Goal: Task Accomplishment & Management: Manage account settings

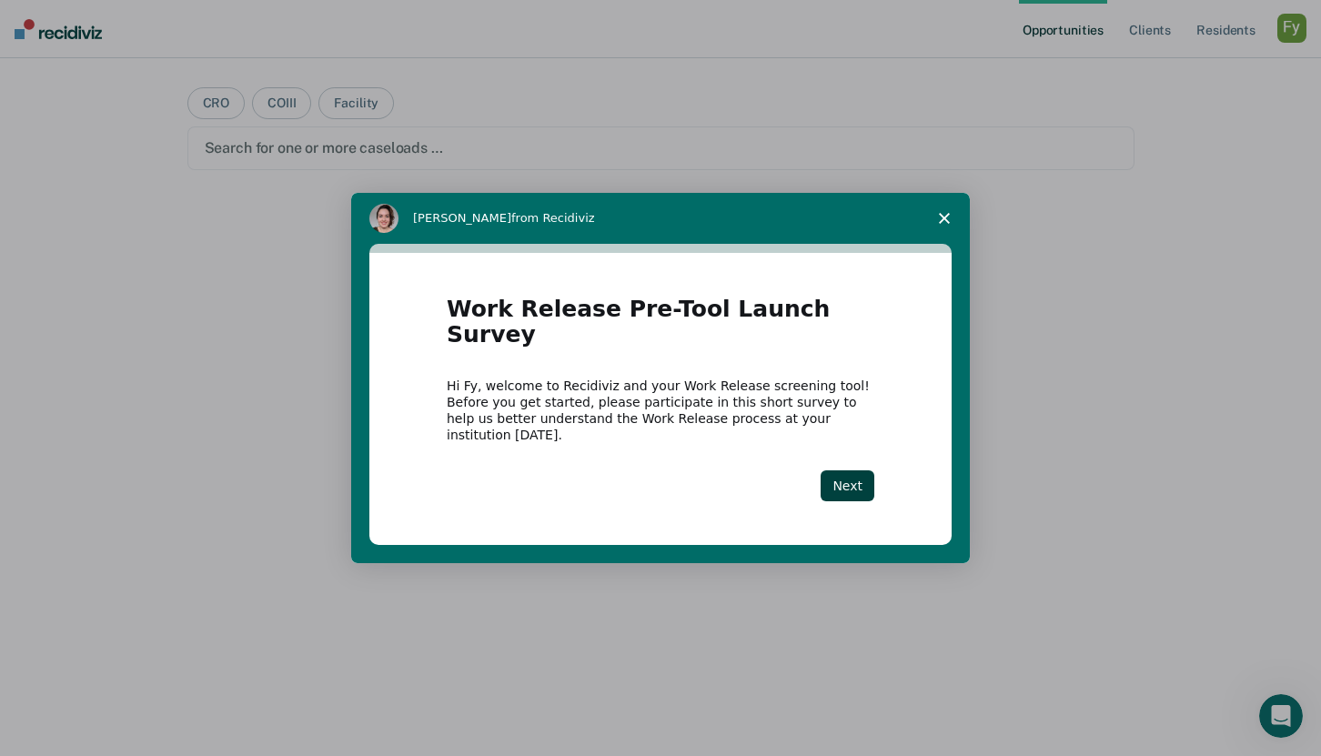
click at [943, 224] on icon "Close survey" at bounding box center [944, 218] width 11 height 11
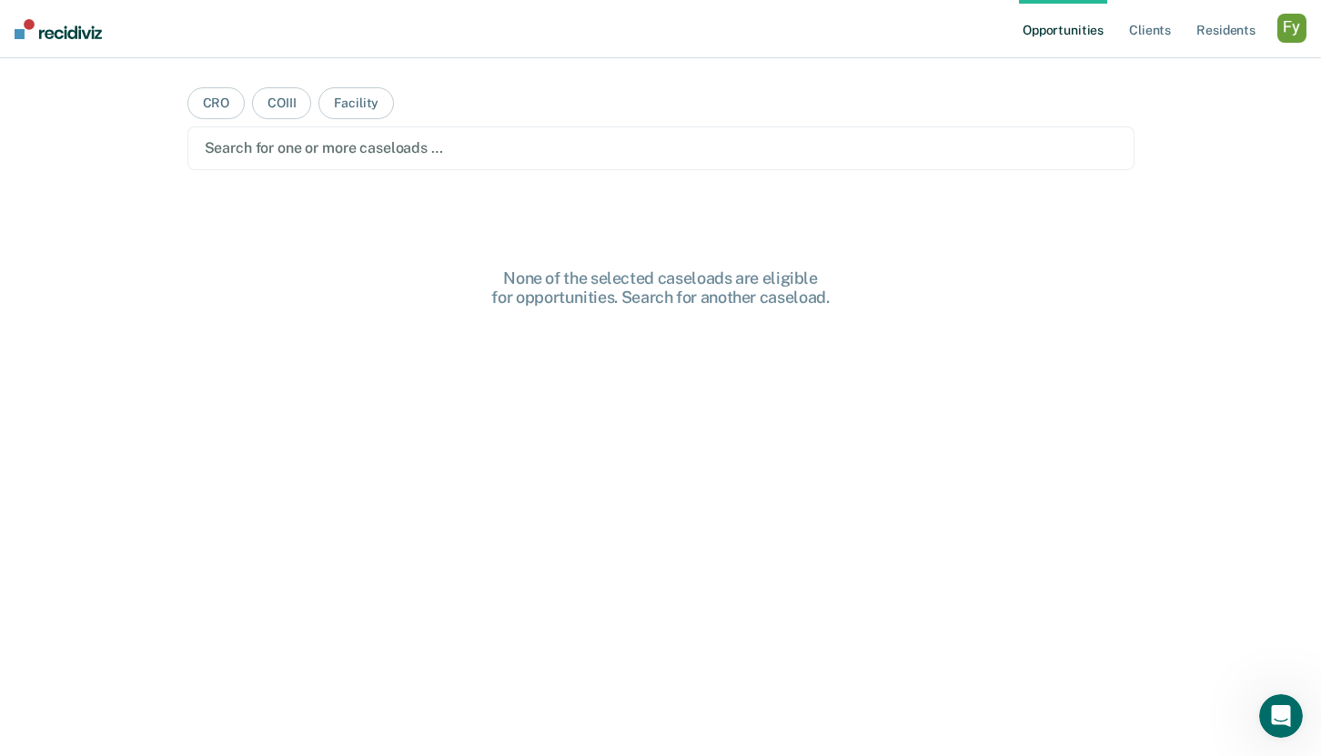
click at [604, 148] on div at bounding box center [661, 147] width 913 height 21
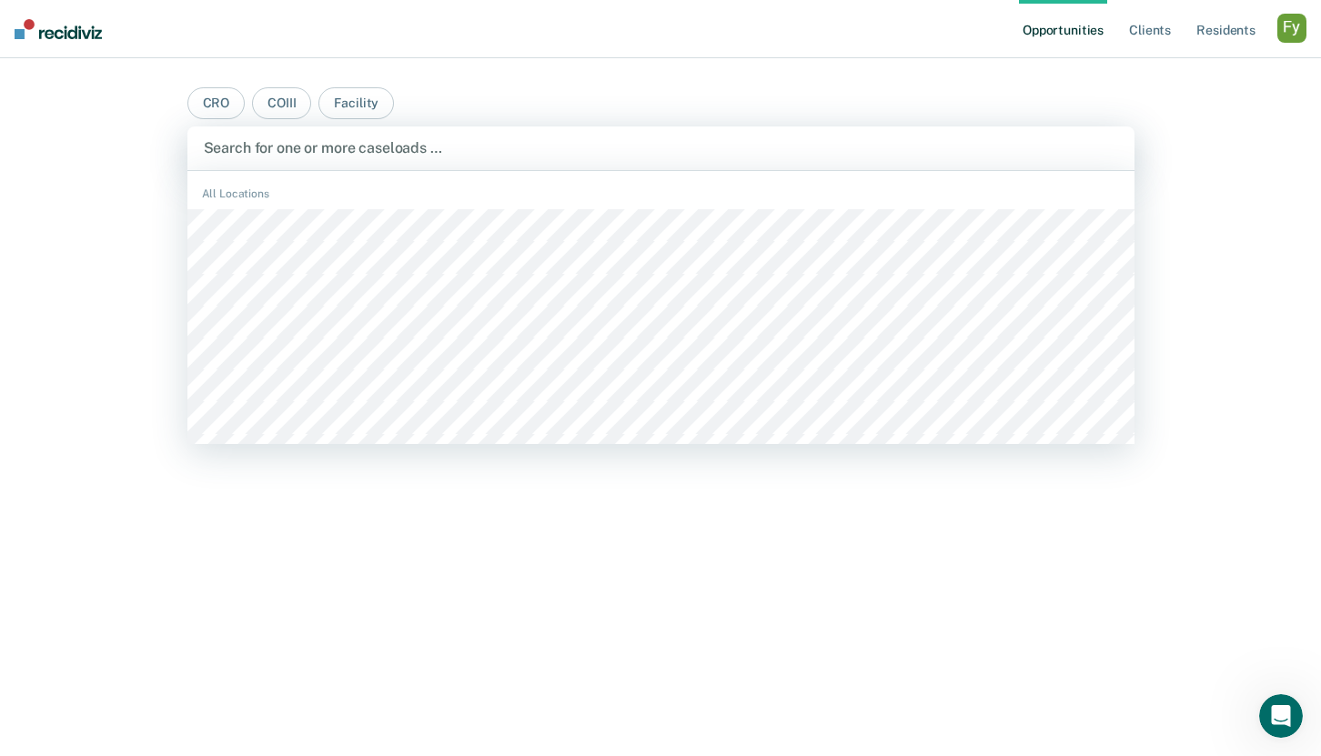
click at [1300, 23] on div "button" at bounding box center [1292, 28] width 29 height 29
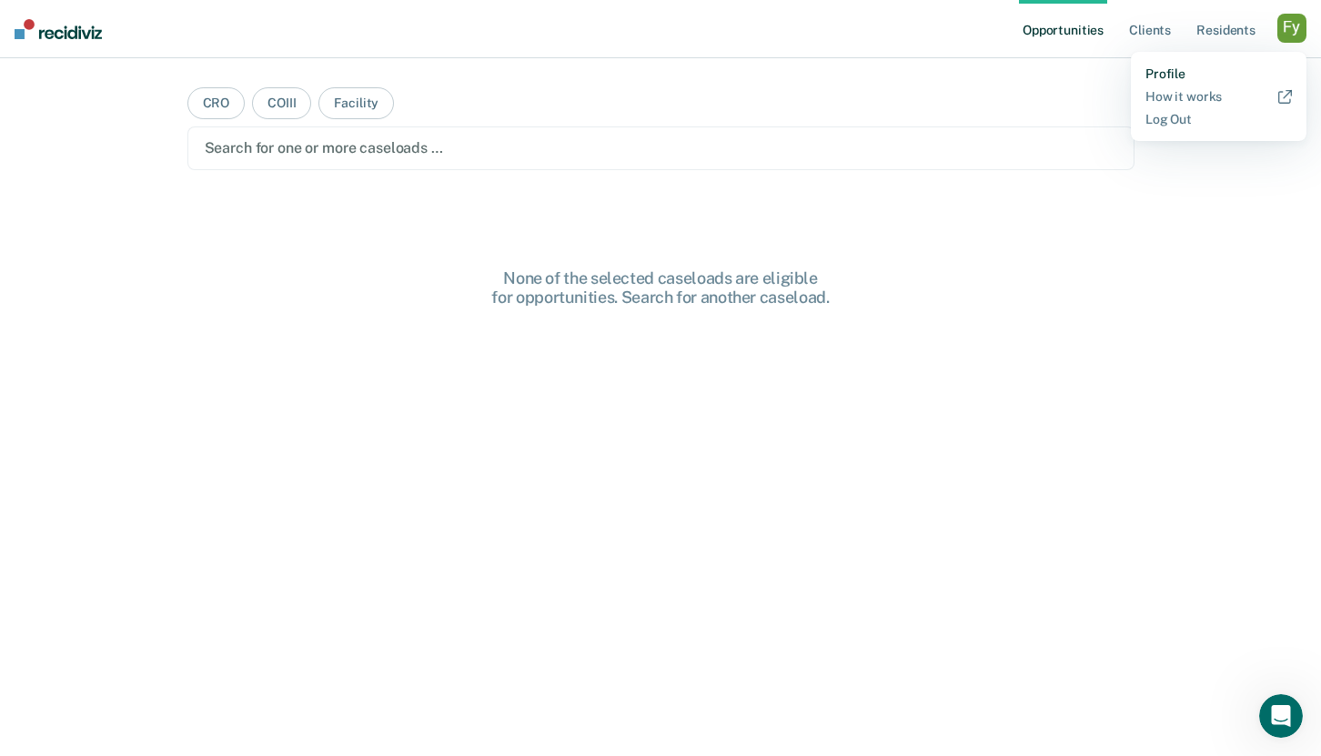
click at [1170, 68] on link "Profile" at bounding box center [1219, 73] width 147 height 15
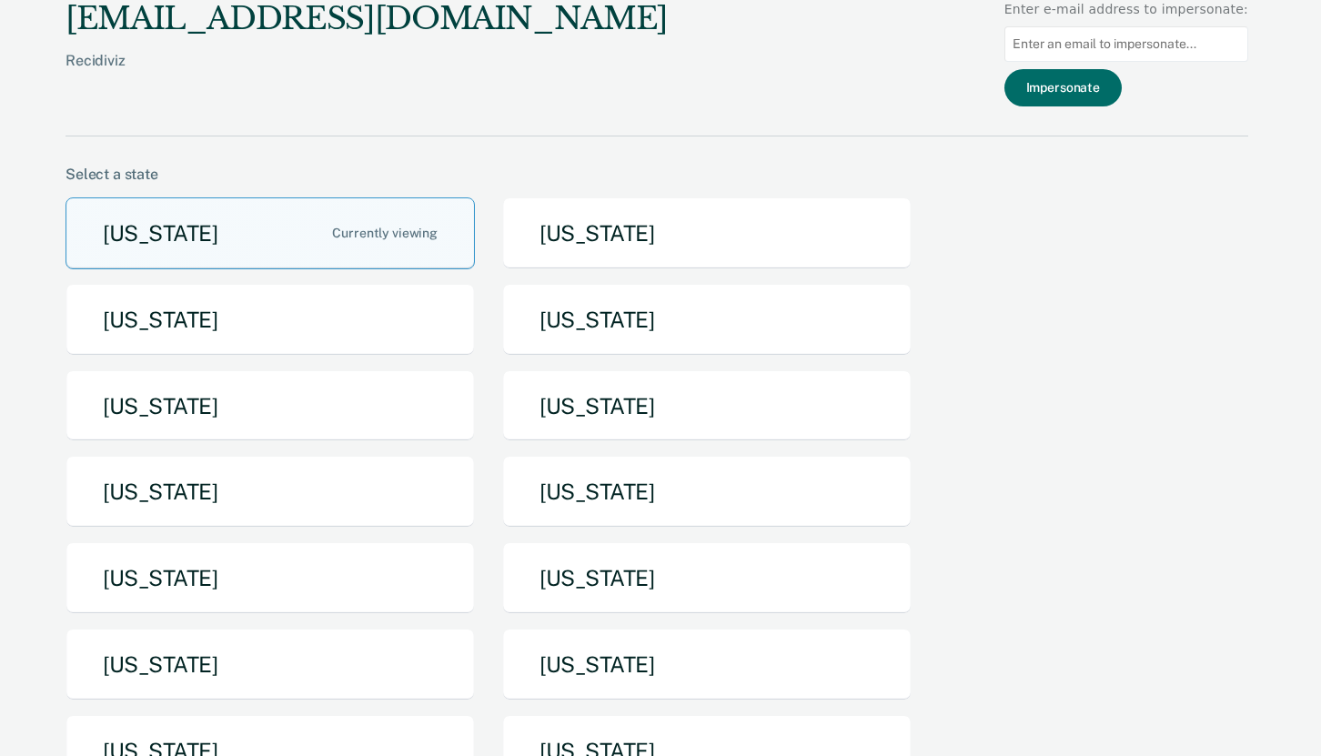
click at [1145, 45] on input at bounding box center [1127, 43] width 244 height 35
paste input "[PERSON_NAME][EMAIL_ADDRESS][PERSON_NAME][DOMAIN_NAME]"
type input "[PERSON_NAME][EMAIL_ADDRESS][PERSON_NAME][DOMAIN_NAME]"
click at [1100, 98] on button "Impersonate" at bounding box center [1063, 87] width 117 height 37
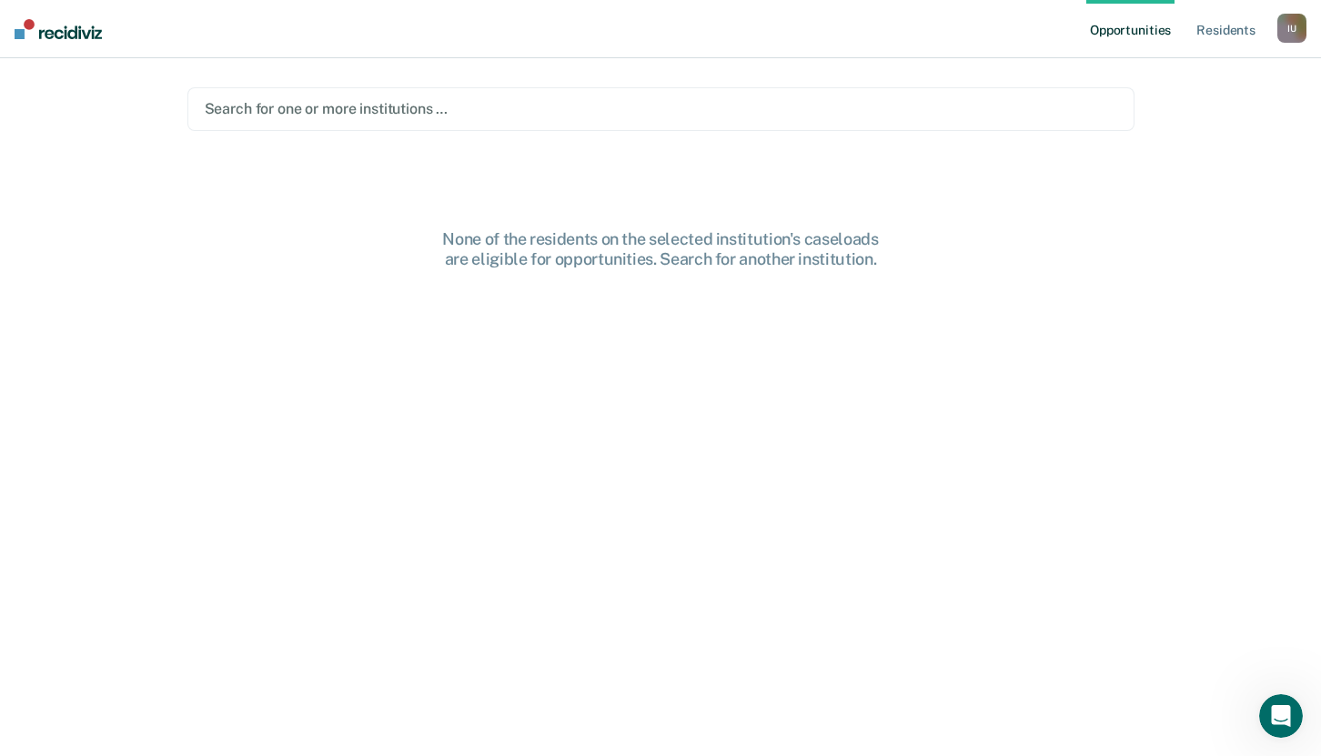
click at [1293, 35] on div "I U" at bounding box center [1292, 28] width 29 height 29
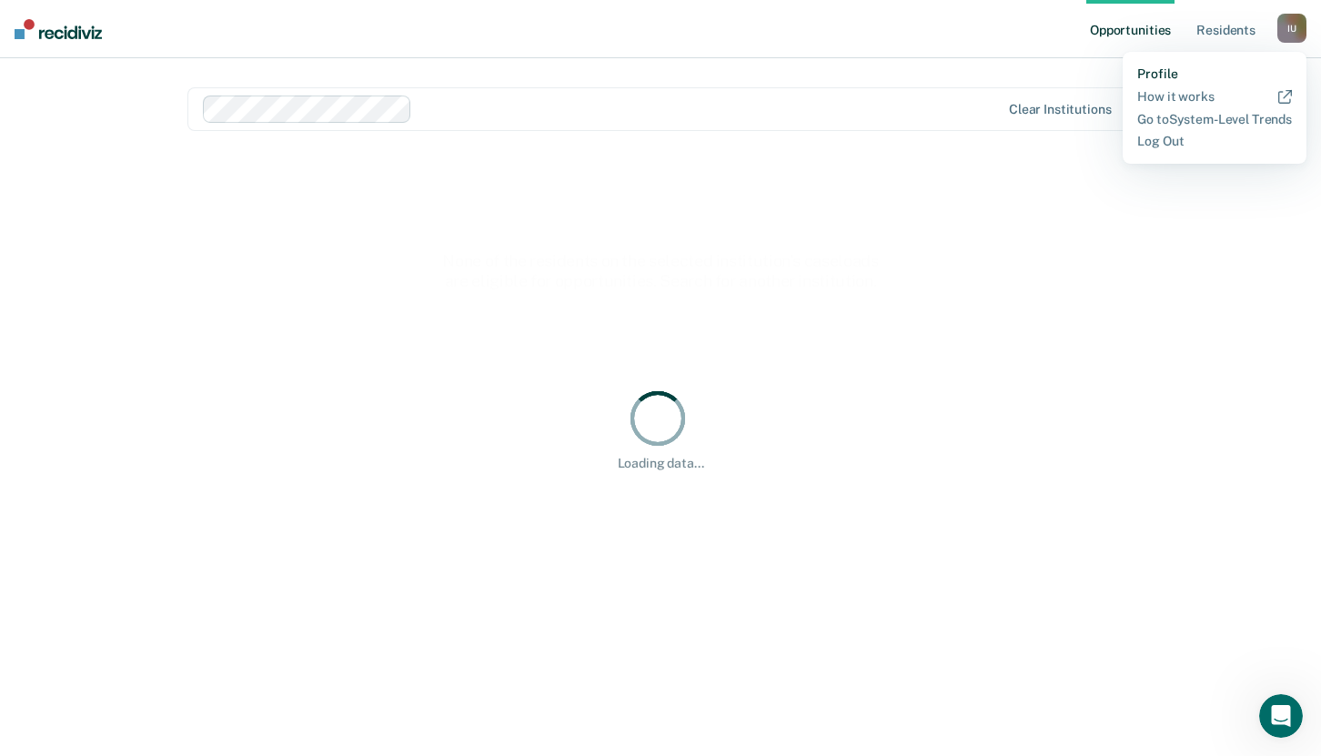
click at [1159, 78] on link "Profile" at bounding box center [1215, 73] width 155 height 15
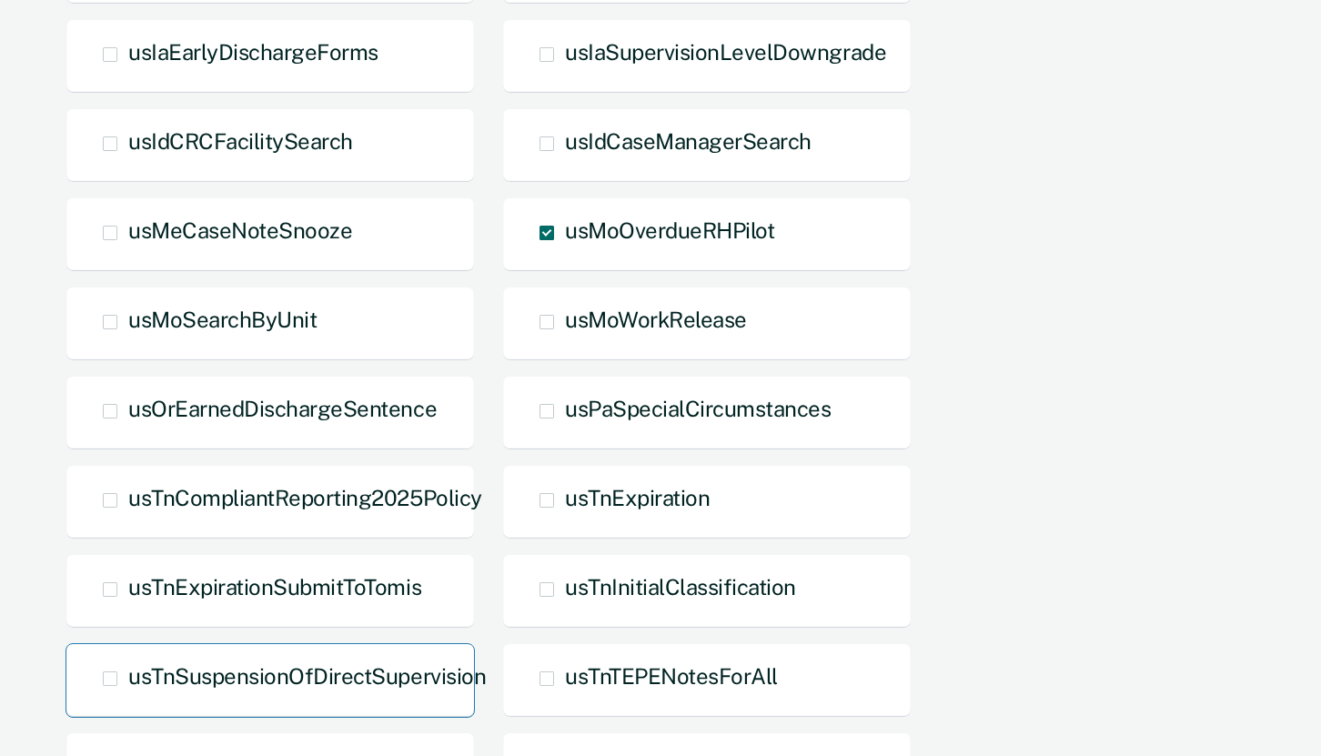
scroll to position [1374, 0]
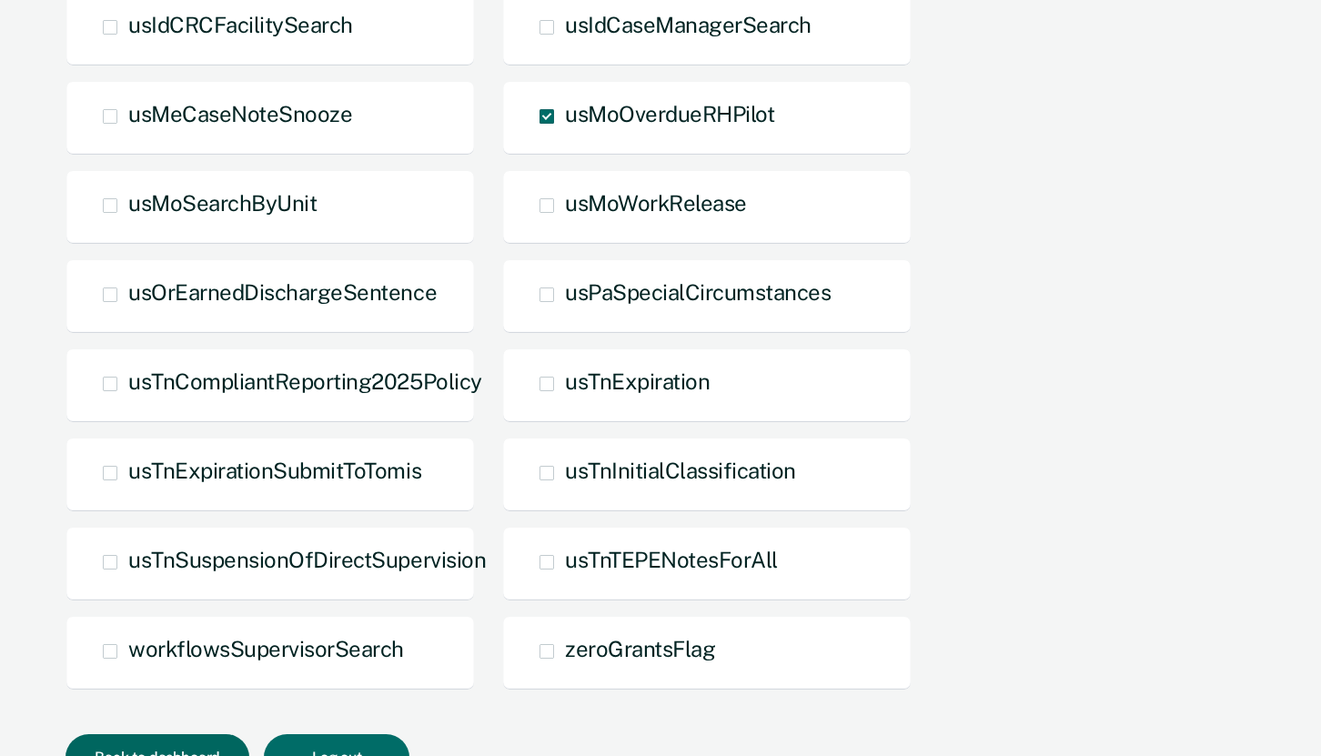
click at [176, 734] on button "Back to dashboard" at bounding box center [158, 757] width 184 height 46
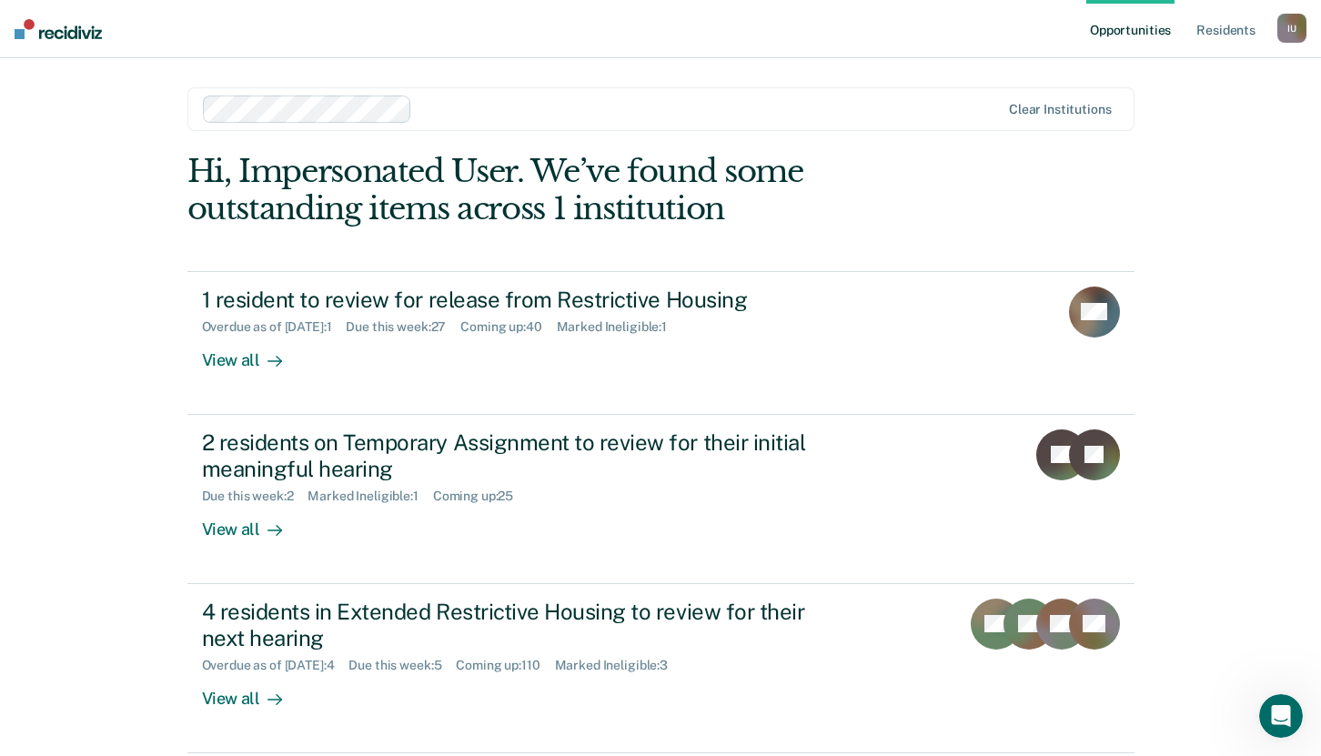
click at [1286, 33] on div "I U" at bounding box center [1292, 28] width 29 height 29
click at [1153, 70] on link "Profile" at bounding box center [1215, 73] width 155 height 15
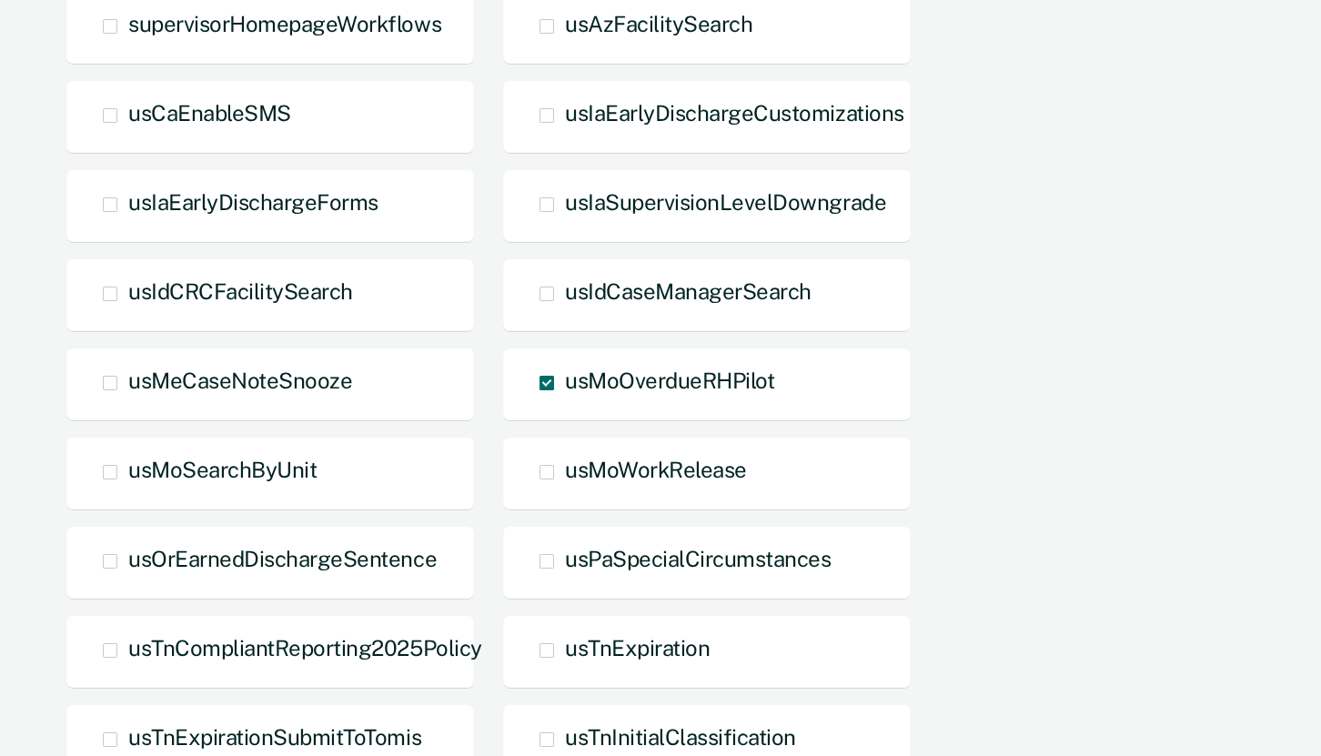
scroll to position [1129, 0]
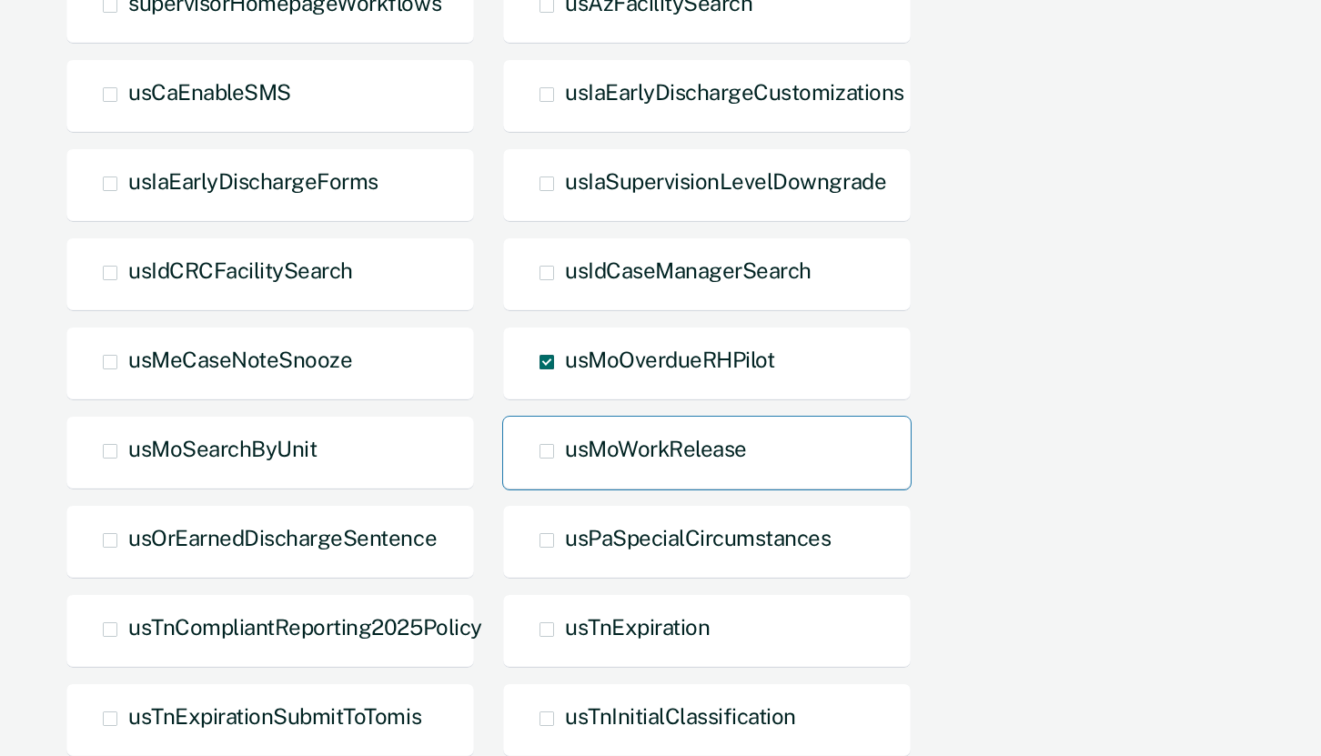
click at [550, 444] on span at bounding box center [547, 451] width 15 height 15
click at [565, 465] on input "usMoWorkRelease" at bounding box center [565, 465] width 0 height 0
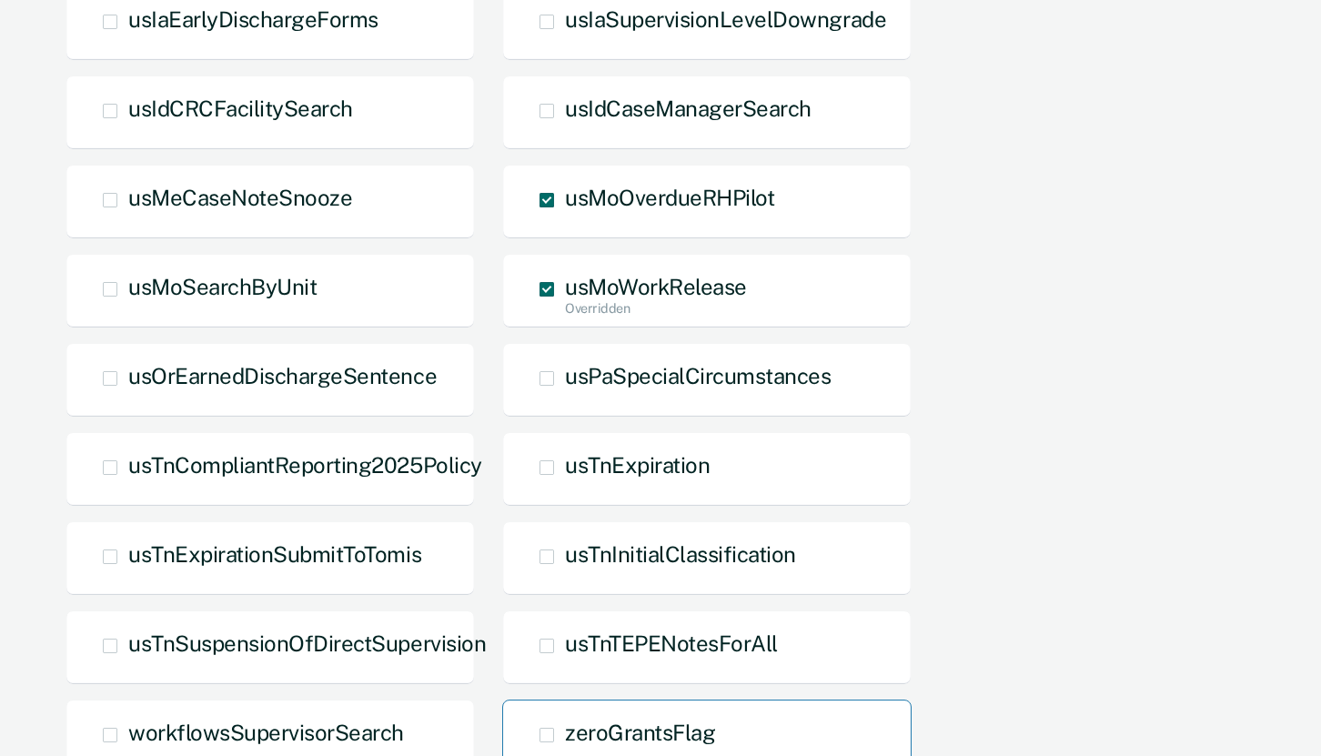
scroll to position [1286, 0]
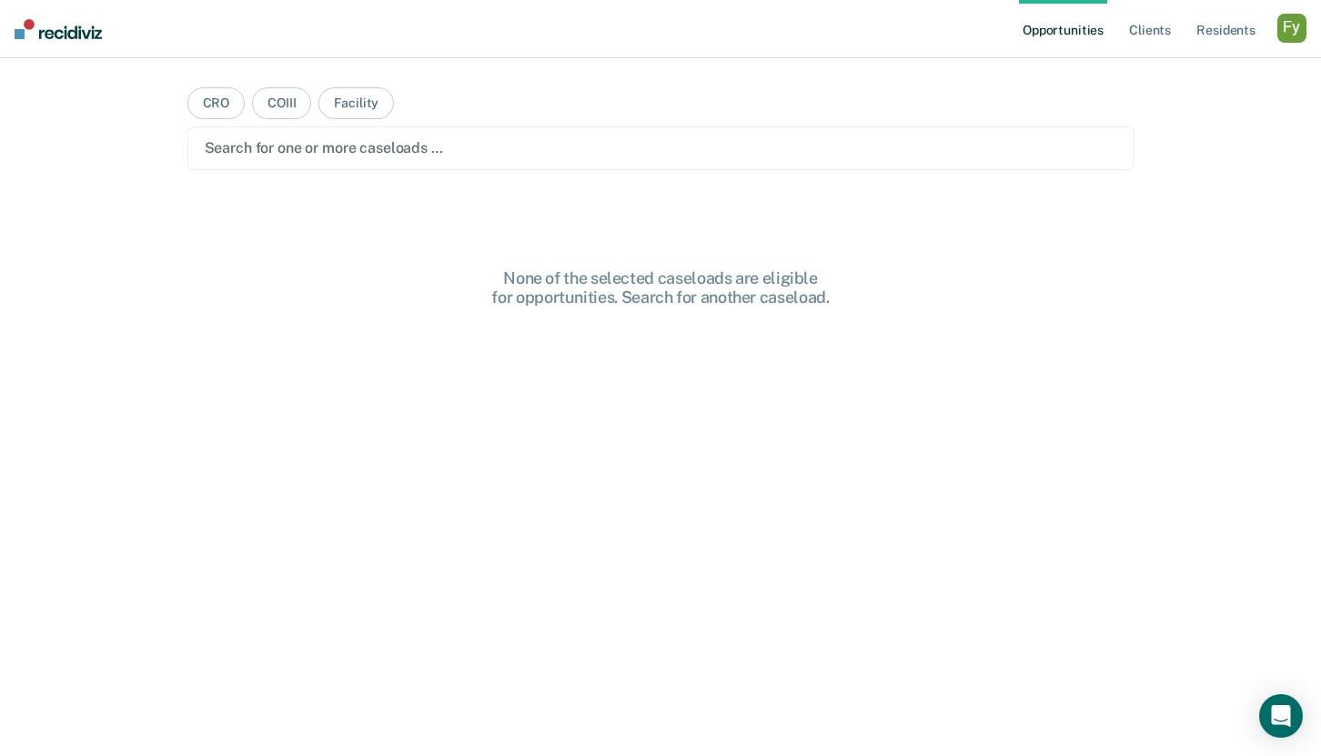
click at [1290, 46] on div "Profile How it works Log Out" at bounding box center [1292, 31] width 29 height 35
click at [1290, 35] on div "button" at bounding box center [1292, 28] width 29 height 29
click at [1165, 75] on link "Profile" at bounding box center [1219, 73] width 147 height 15
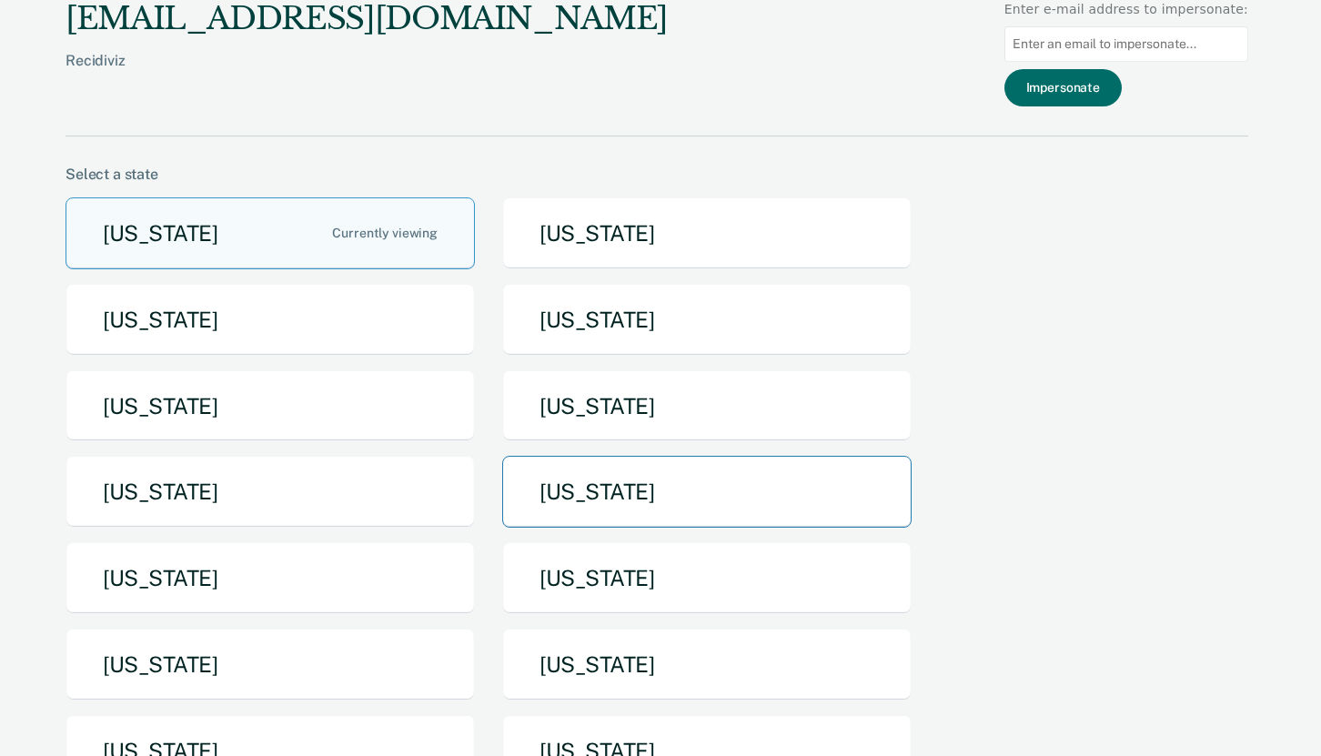
click at [621, 503] on button "[US_STATE]" at bounding box center [707, 492] width 410 height 72
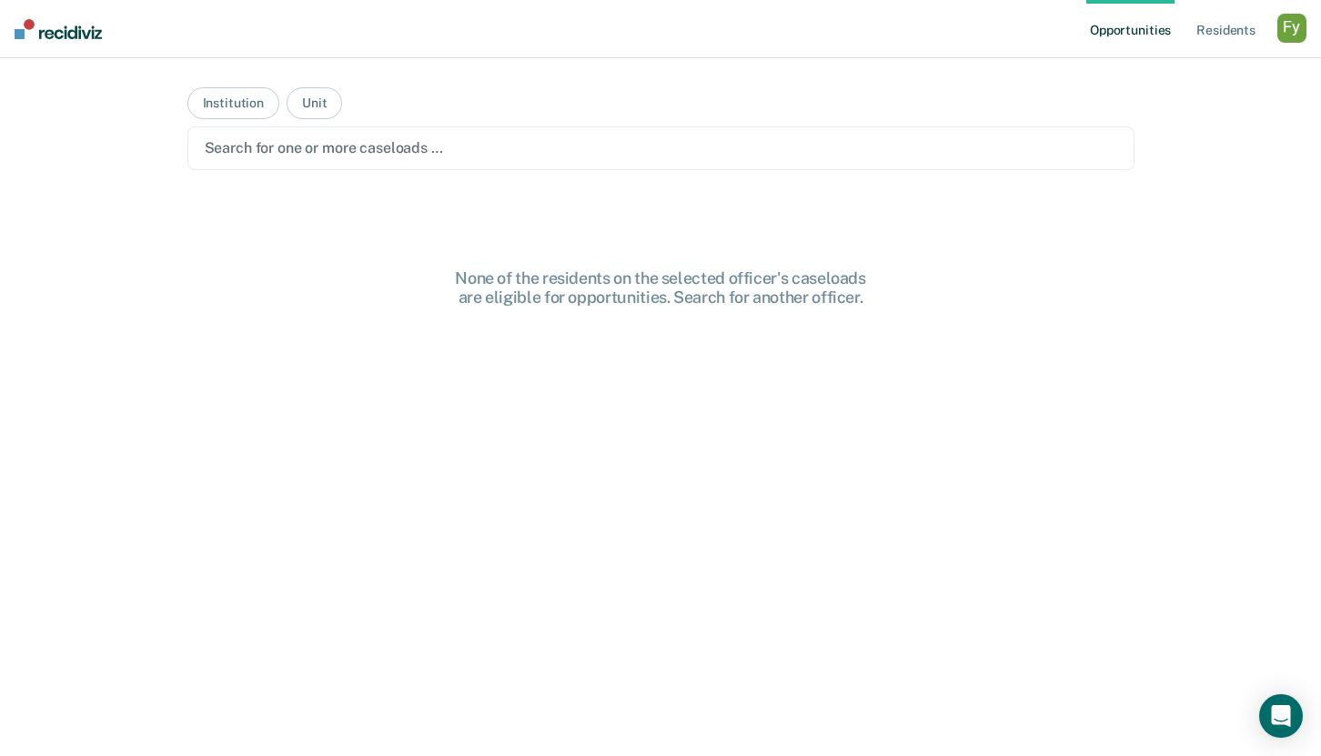
click at [1306, 23] on div "button" at bounding box center [1292, 28] width 29 height 29
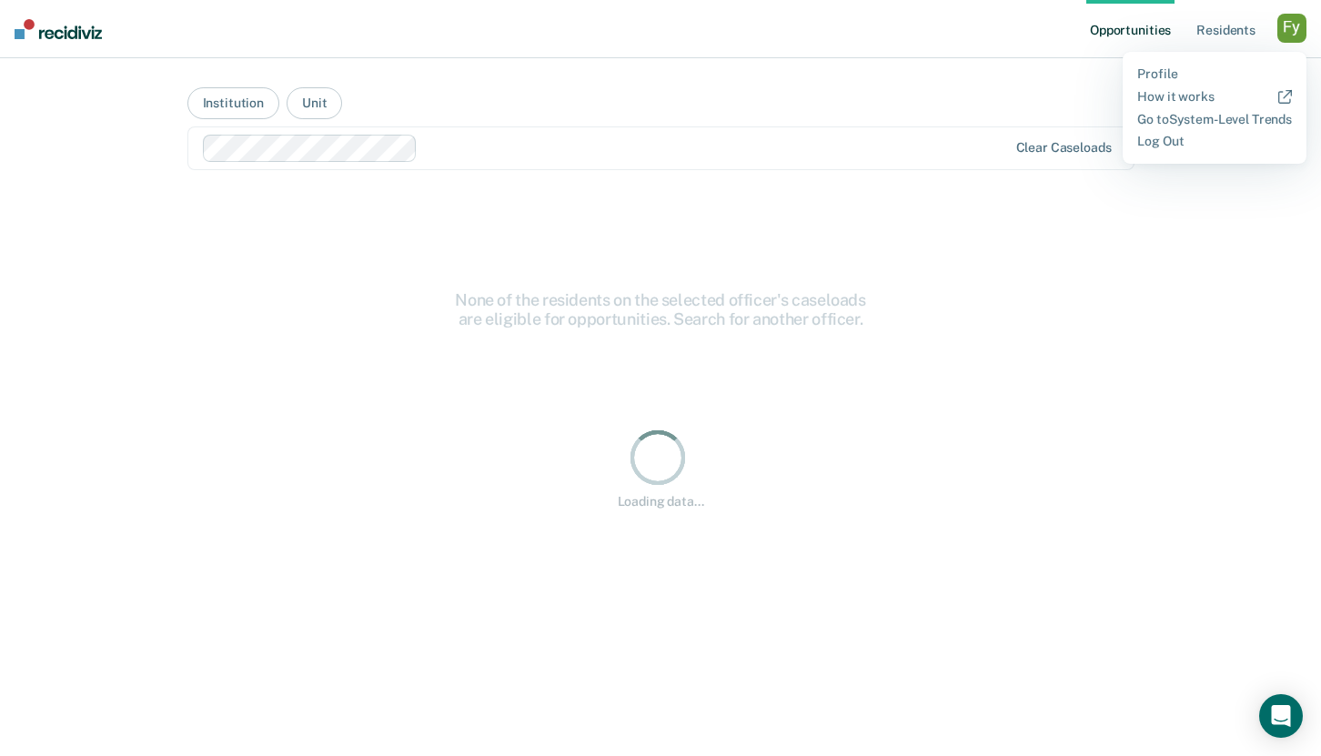
click at [1160, 64] on div "Profile How it works Go to System-Level Trends Log Out" at bounding box center [1215, 108] width 184 height 112
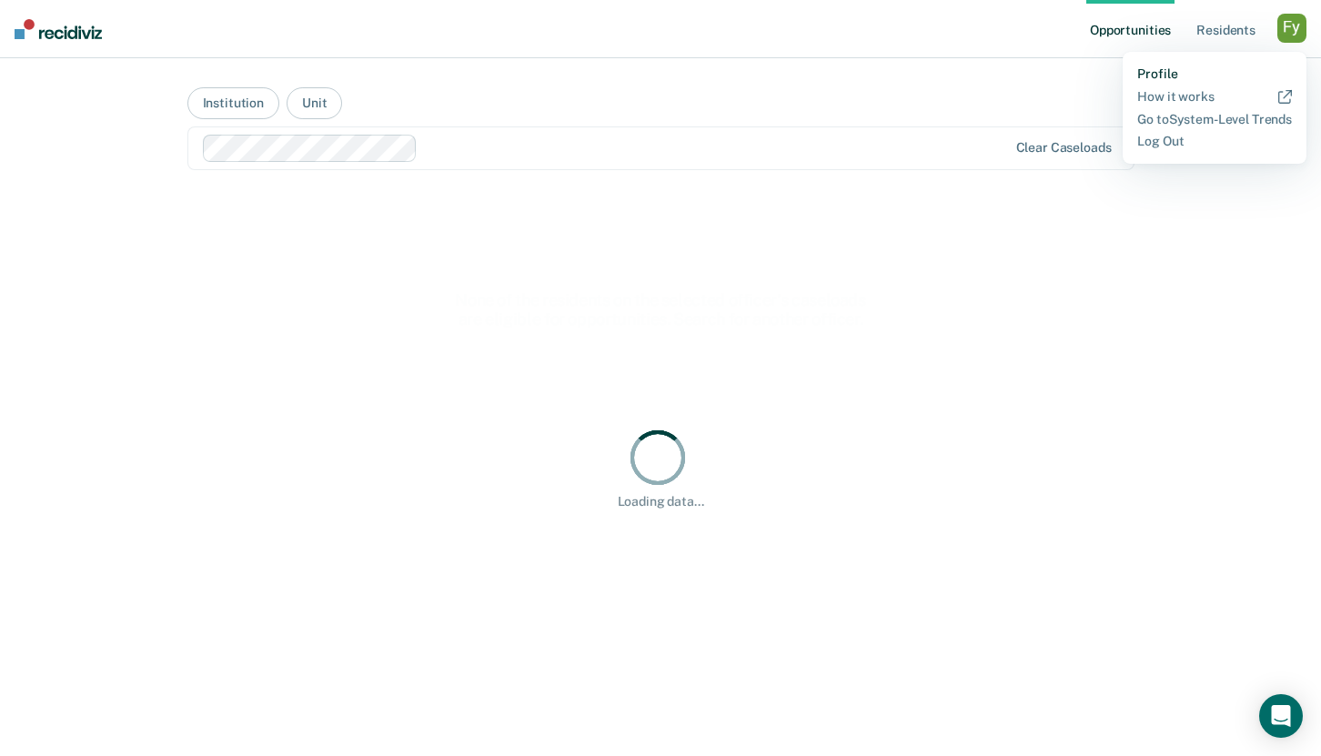
click at [1153, 70] on link "Profile" at bounding box center [1215, 73] width 155 height 15
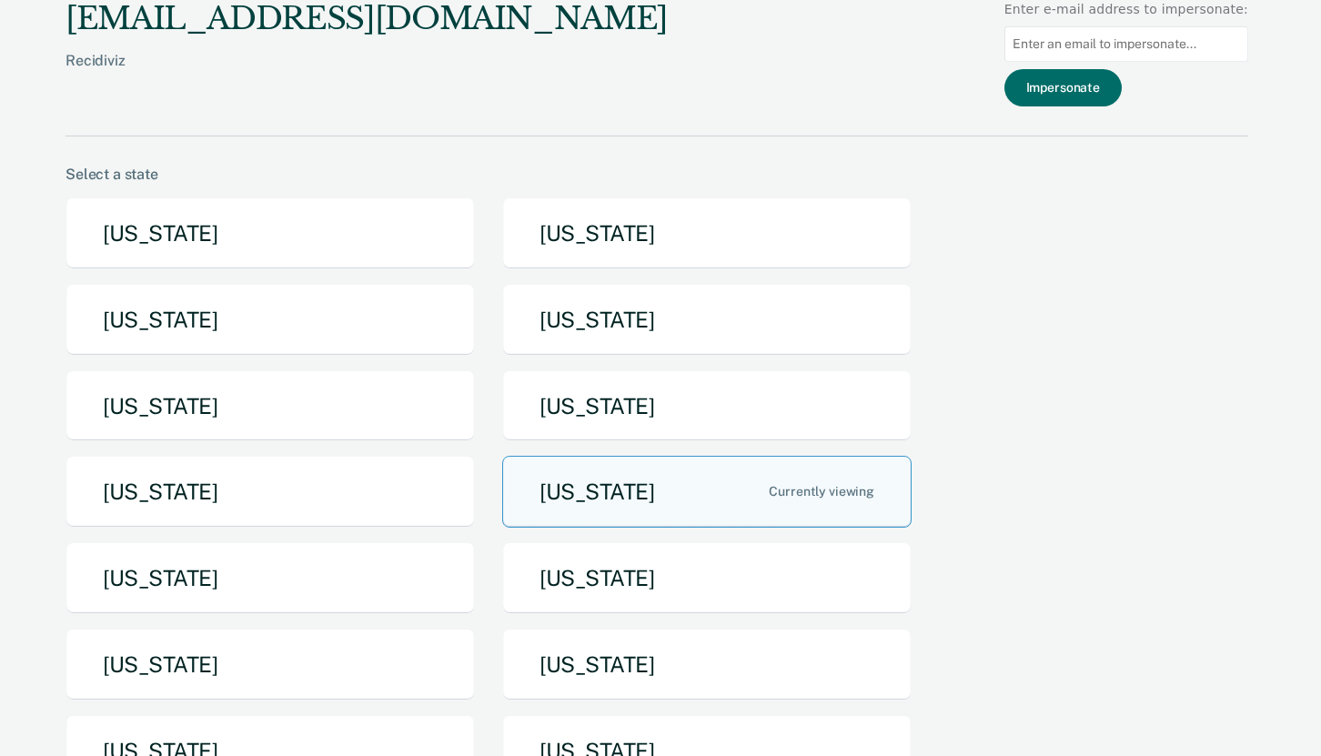
click at [1108, 41] on input at bounding box center [1127, 43] width 244 height 35
paste input "[PERSON_NAME][EMAIL_ADDRESS][PERSON_NAME][DOMAIN_NAME]"
type input "[PERSON_NAME][EMAIL_ADDRESS][PERSON_NAME][DOMAIN_NAME]"
click at [1097, 93] on button "Impersonate" at bounding box center [1063, 87] width 117 height 37
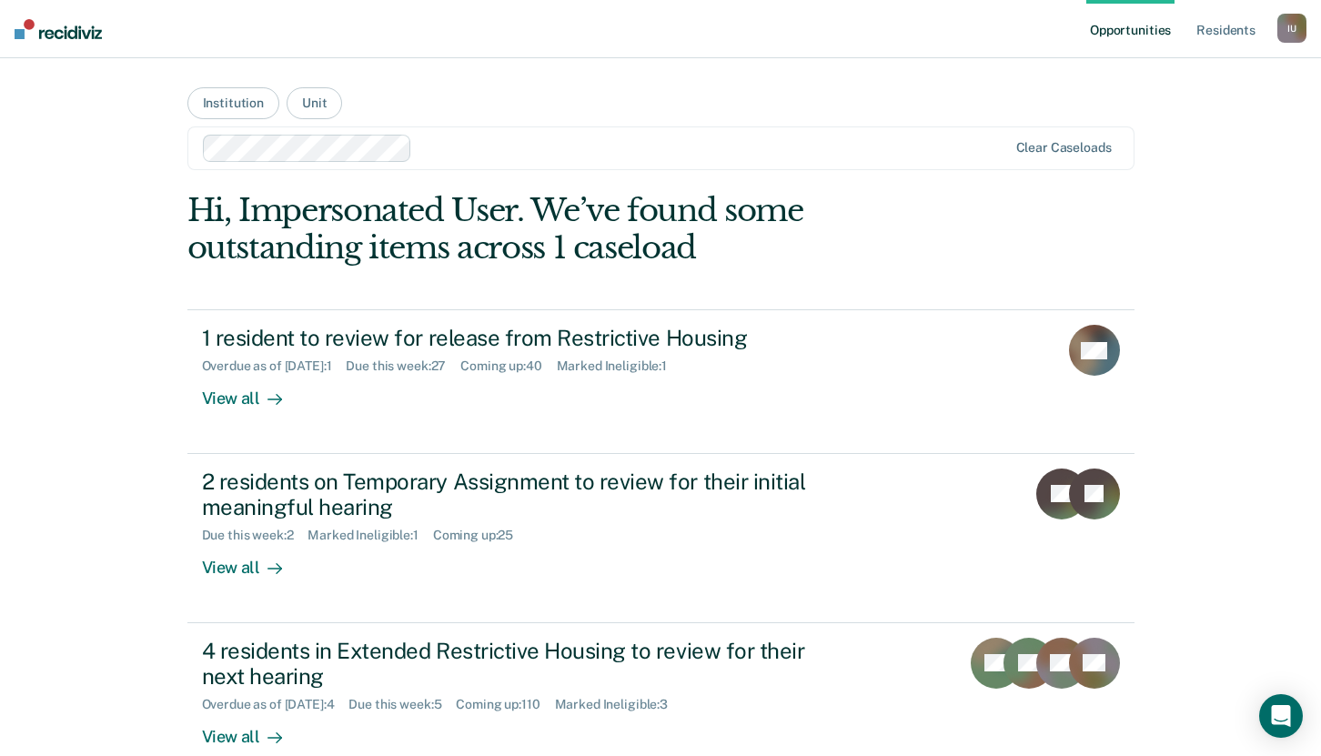
click at [1292, 33] on div "I U" at bounding box center [1292, 28] width 29 height 29
click at [1168, 68] on link "Profile" at bounding box center [1215, 73] width 155 height 15
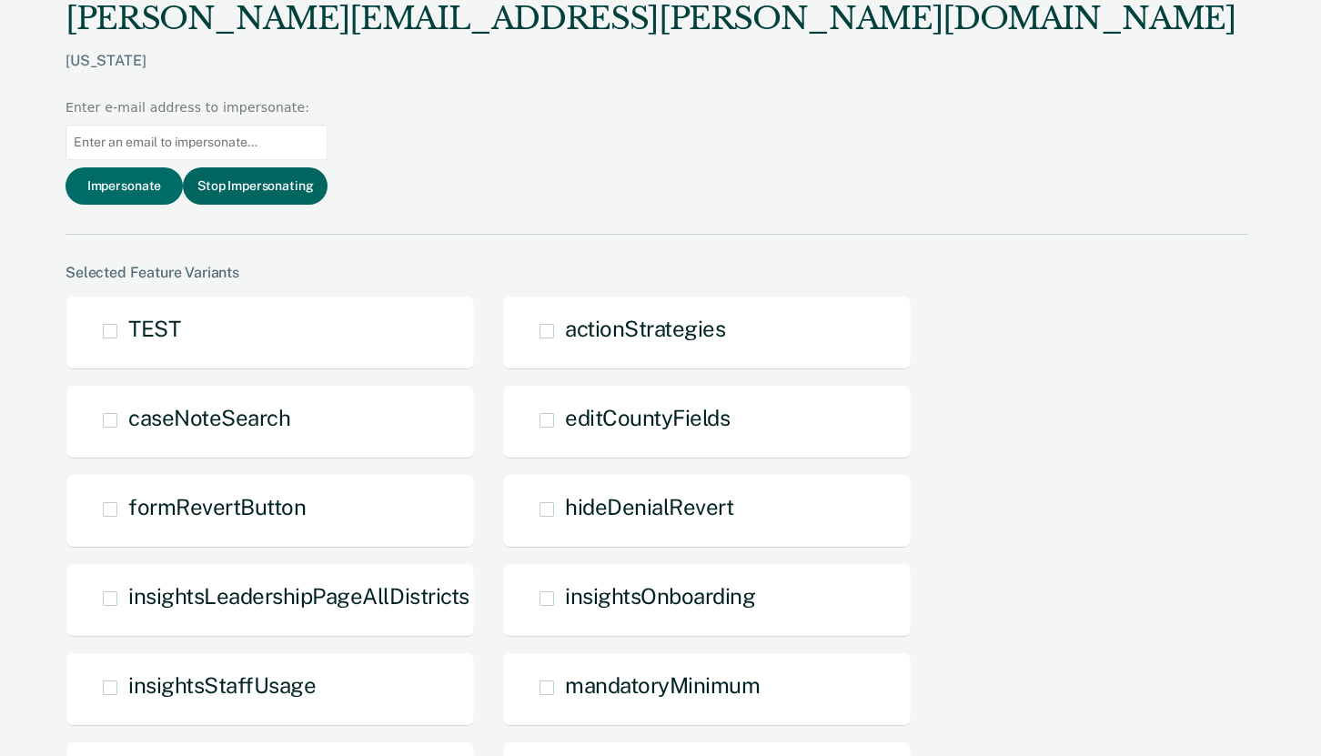
click at [328, 167] on button "Stop Impersonating" at bounding box center [255, 185] width 145 height 37
